Goal: Information Seeking & Learning: Learn about a topic

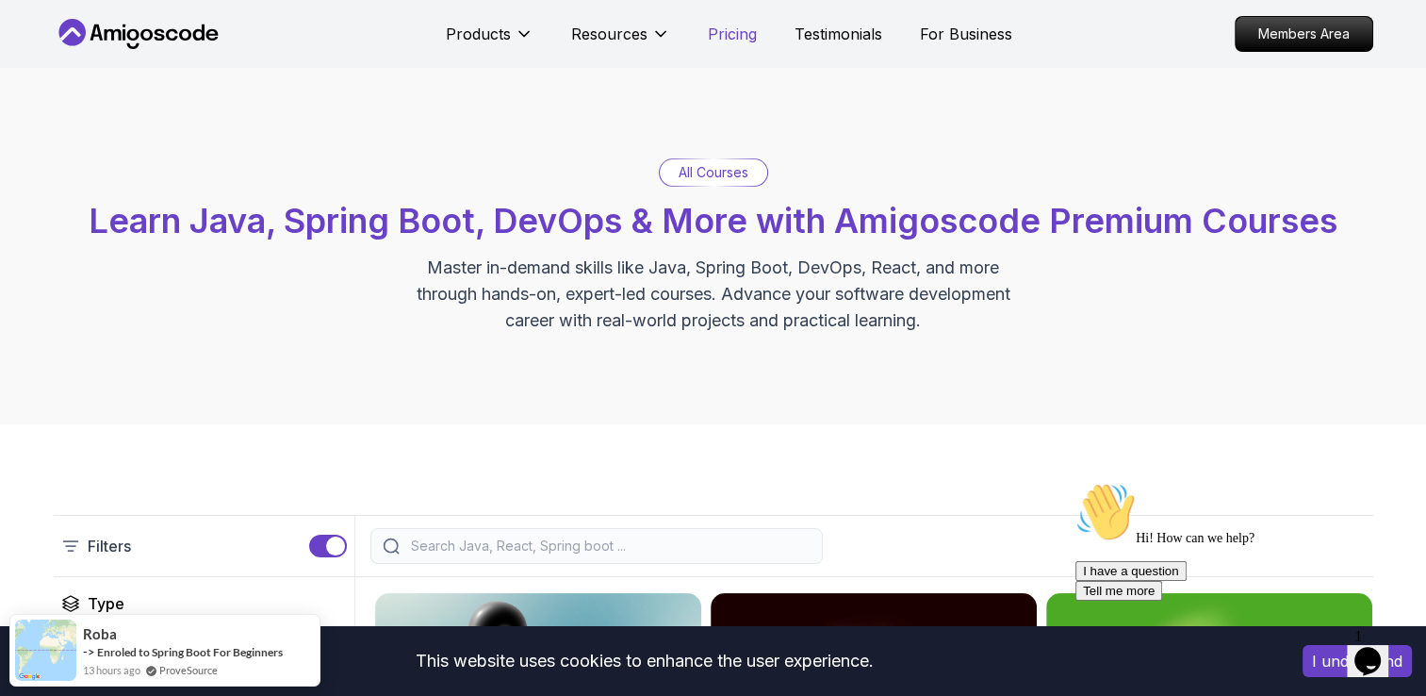
click at [722, 32] on p "Pricing" at bounding box center [732, 34] width 49 height 23
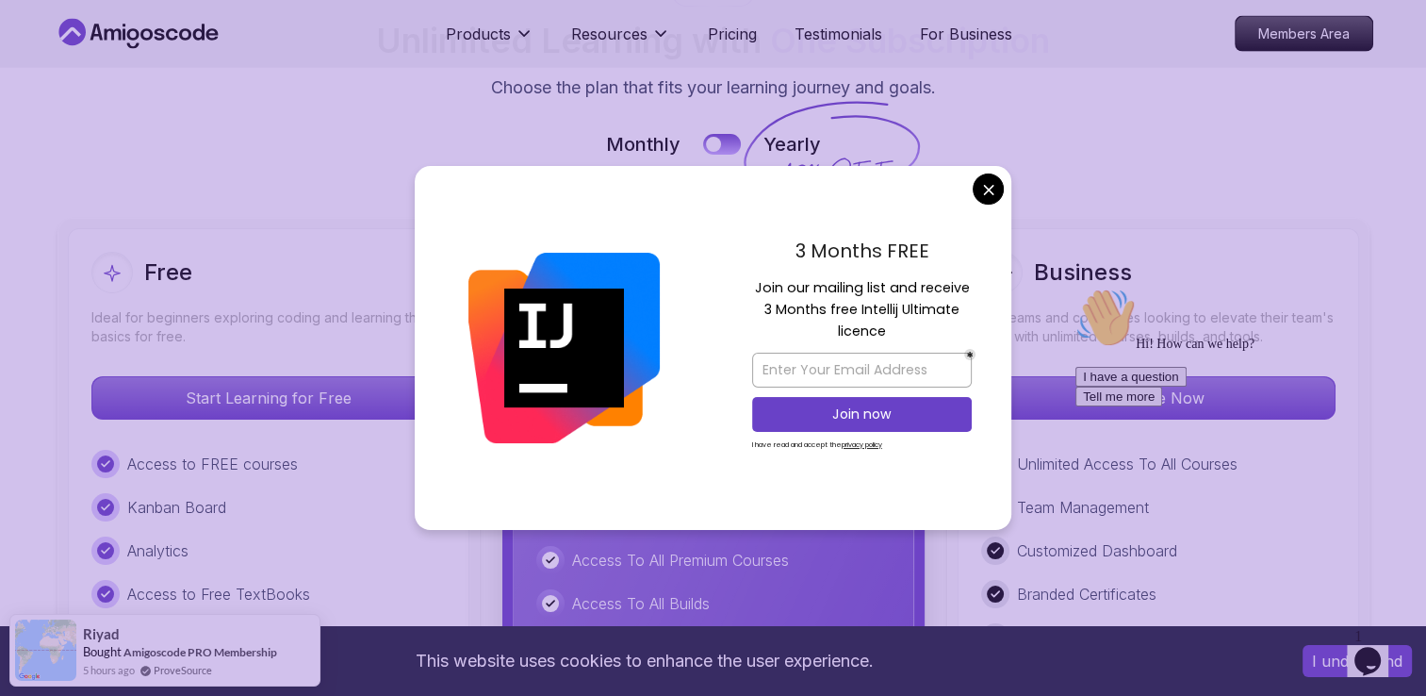
scroll to position [4220, 0]
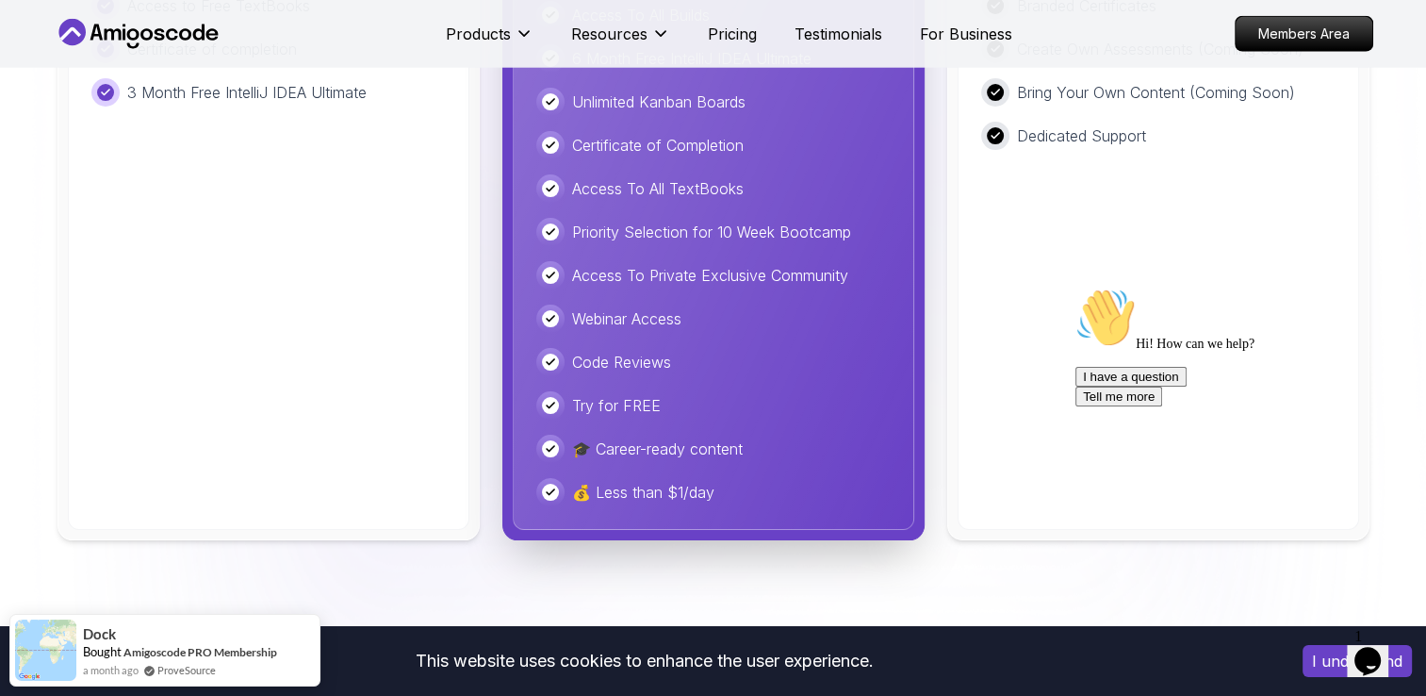
scroll to position [4880, 0]
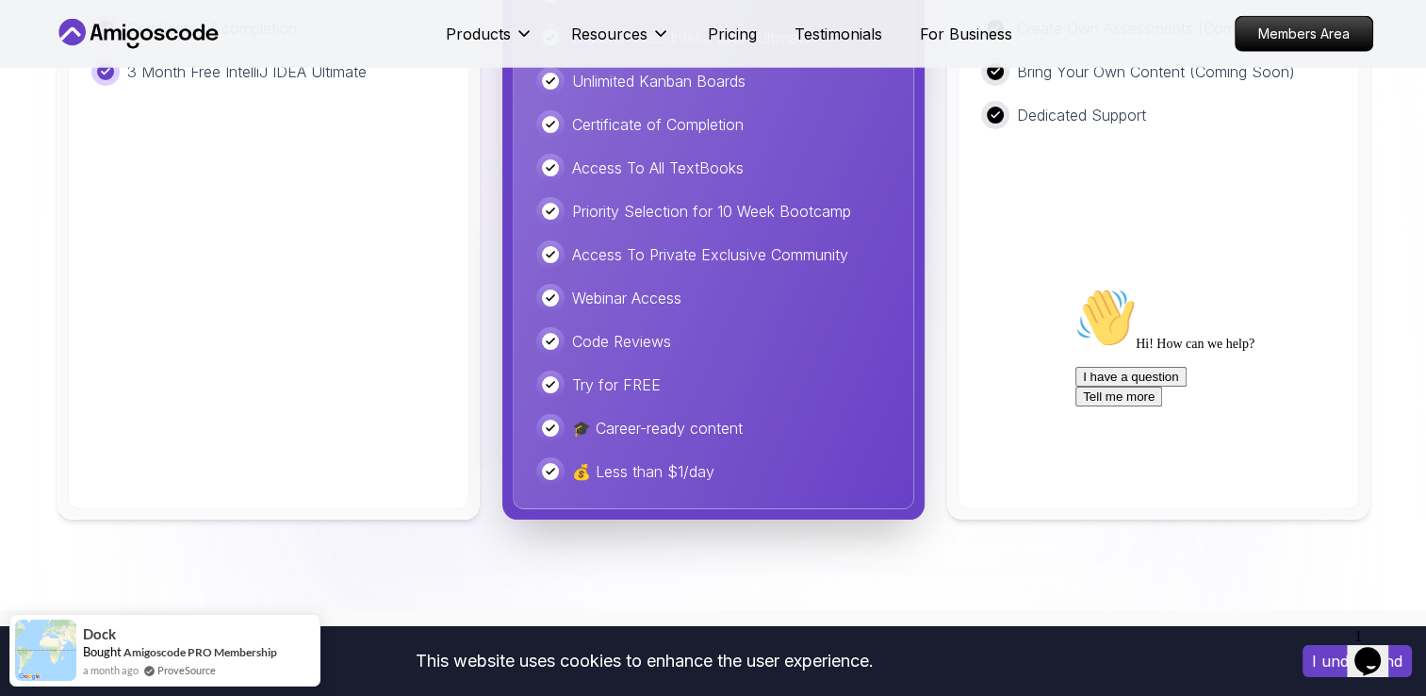
click at [1075, 287] on icon "Chat attention grabber" at bounding box center [1075, 287] width 0 height 0
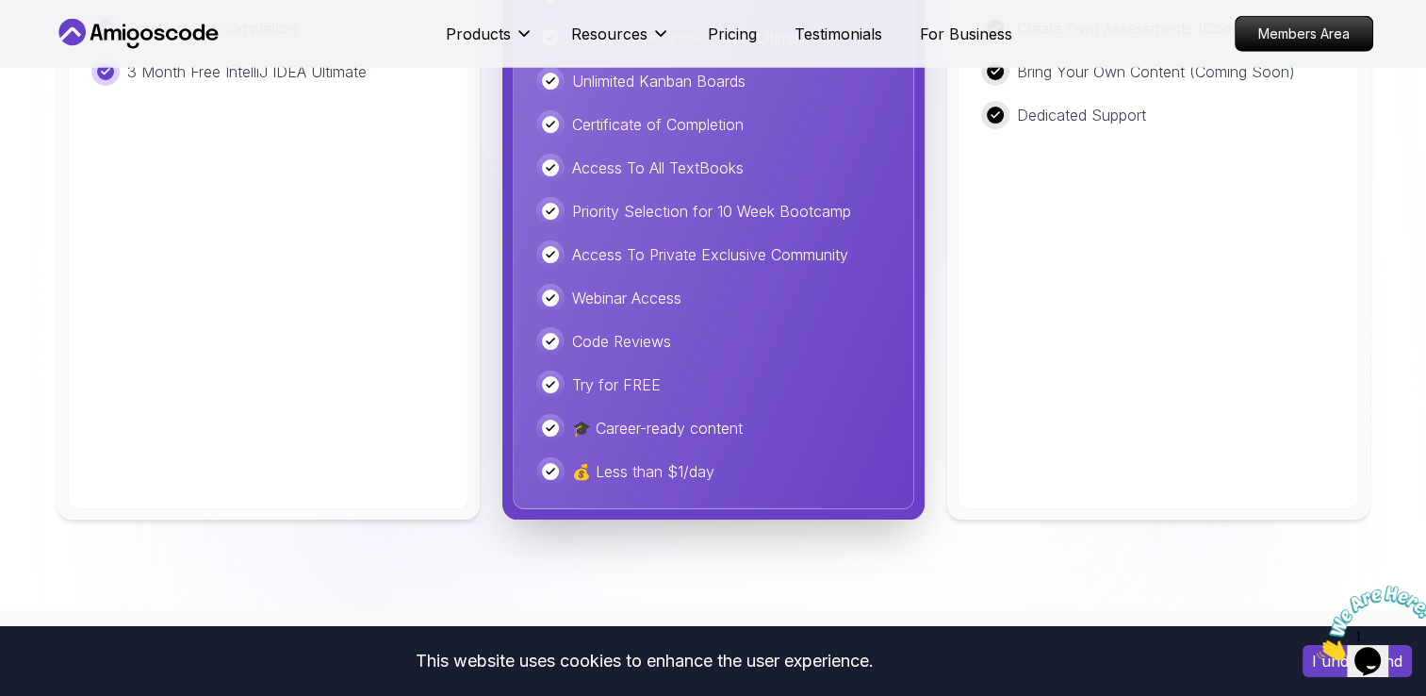
drag, startPoint x: 1415, startPoint y: 587, endPoint x: 2722, endPoint y: 1165, distance: 1429.3
click at [1317, 647] on icon "Close" at bounding box center [1317, 655] width 0 height 16
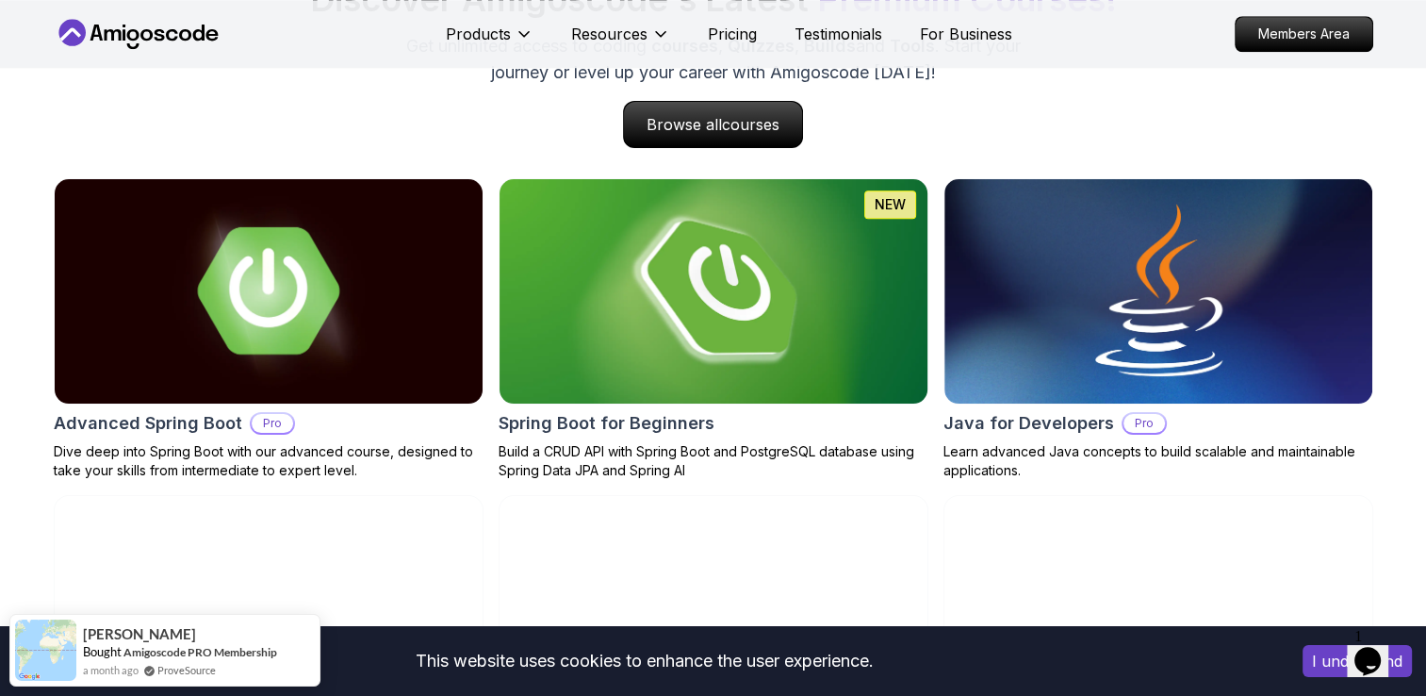
scroll to position [1880, 0]
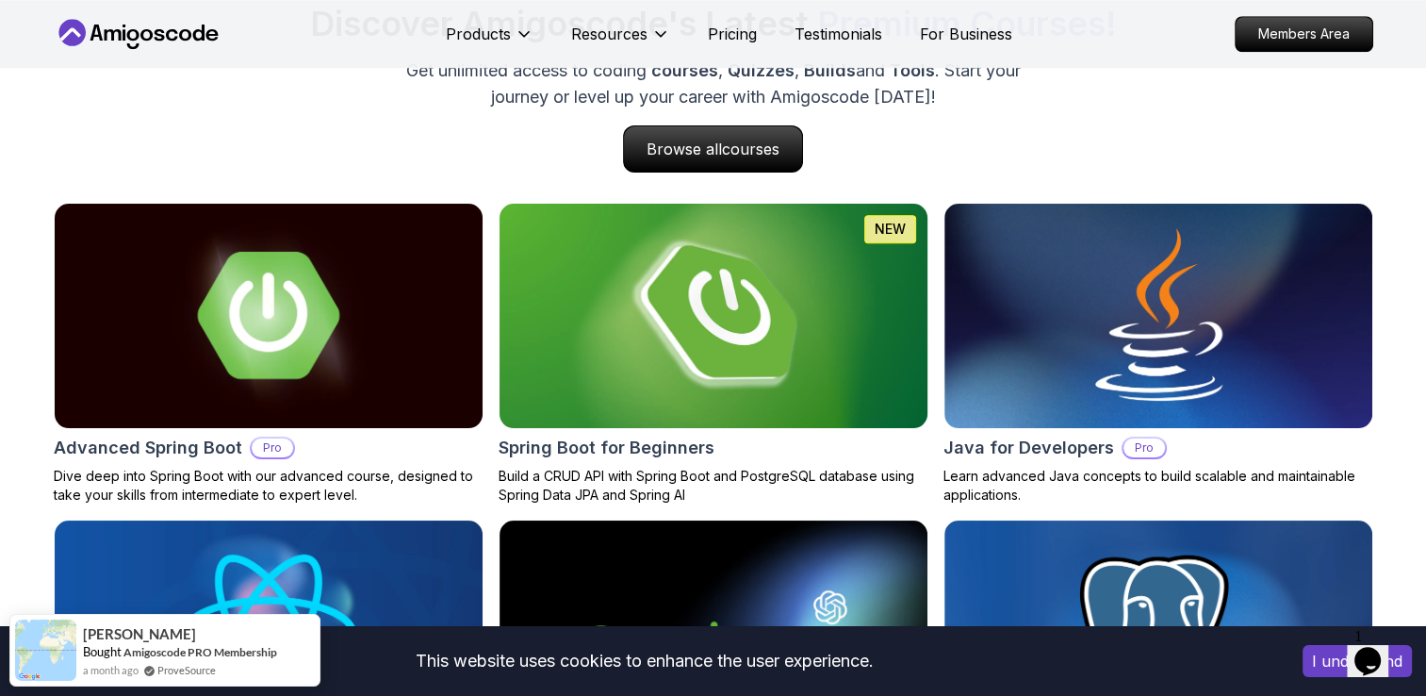
click at [641, 277] on img at bounding box center [713, 316] width 450 height 236
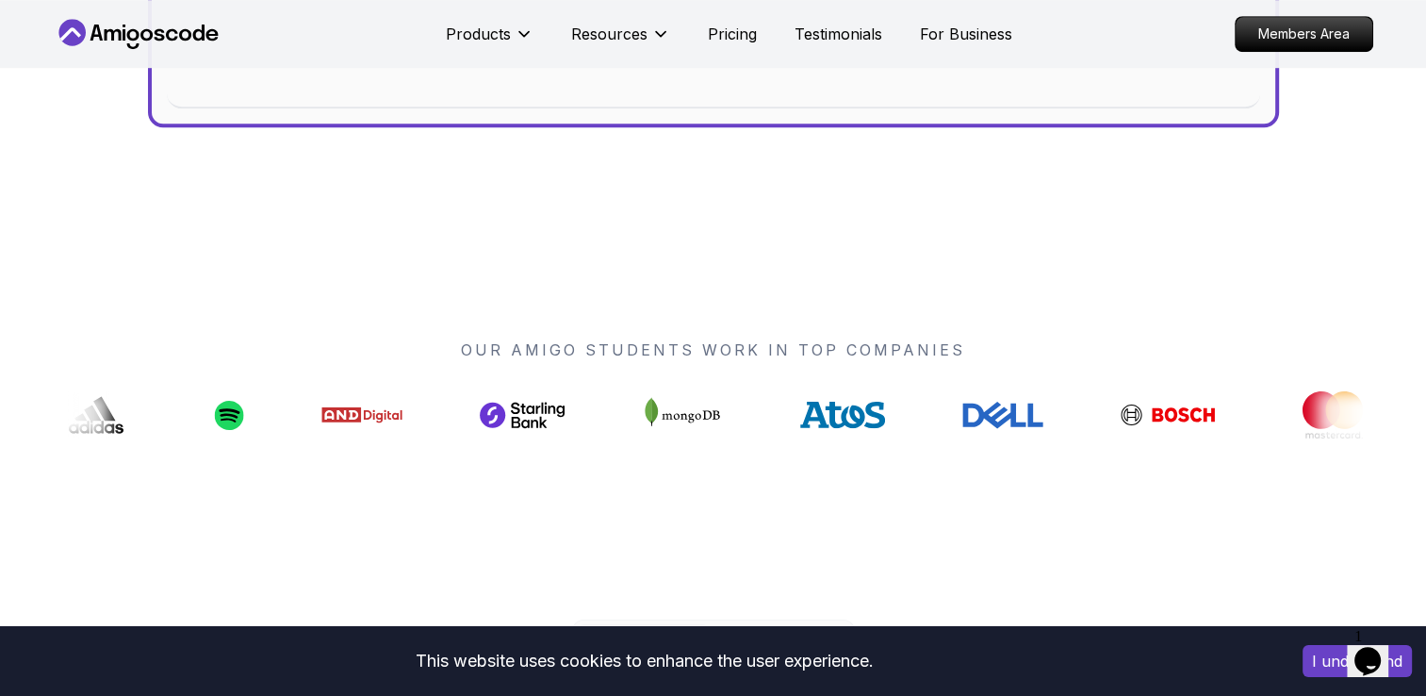
scroll to position [1602, 0]
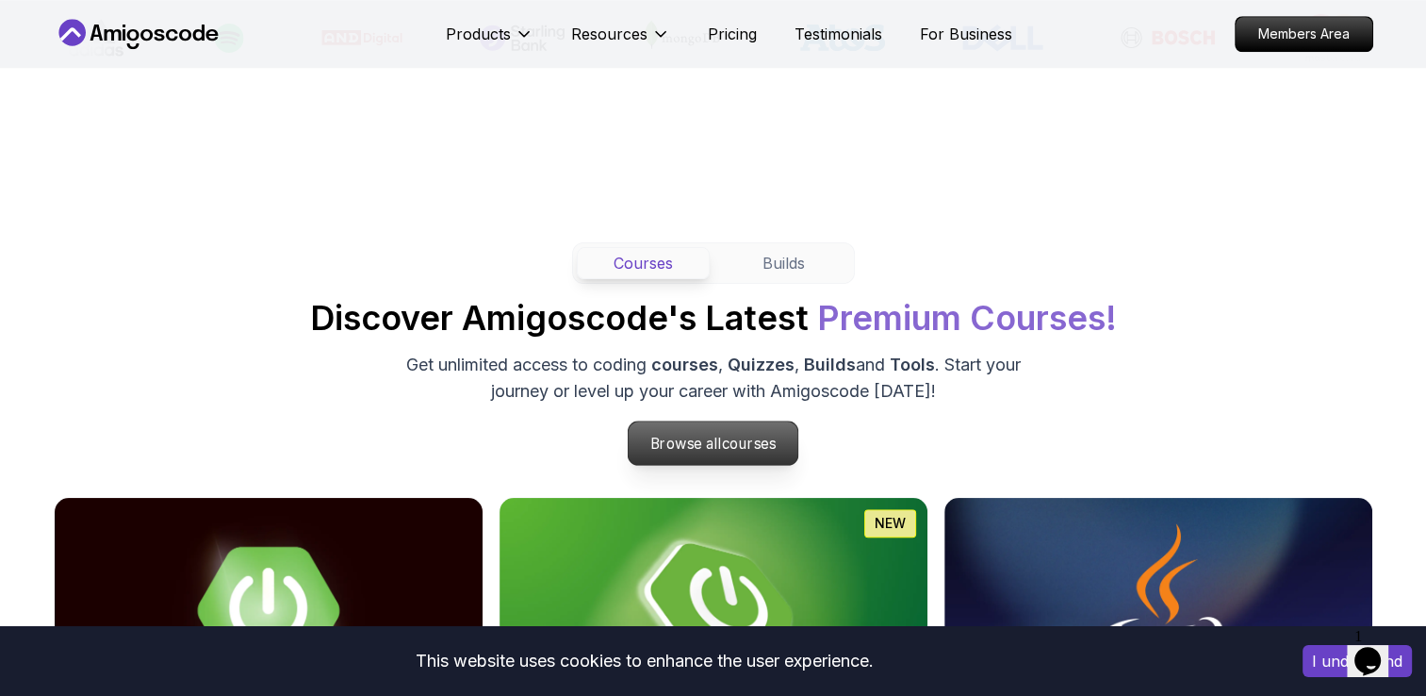
click at [697, 424] on p "Browse all courses" at bounding box center [714, 442] width 170 height 43
